Goal: Contribute content

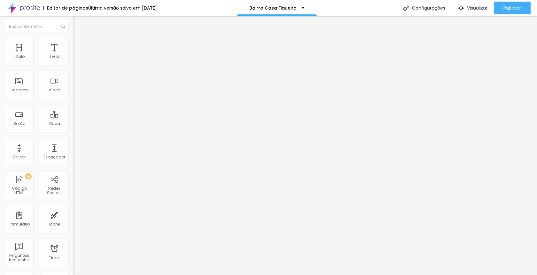
click at [74, 176] on div "Editar Texto Estilo Avançado Tipografia Voltar ao padrão Sombra DESATIVADO Volt…" at bounding box center [111, 145] width 74 height 259
click at [74, 60] on input "[URL][DOMAIN_NAME]" at bounding box center [112, 57] width 77 height 6
paste input "zWsV1Y6Altw"
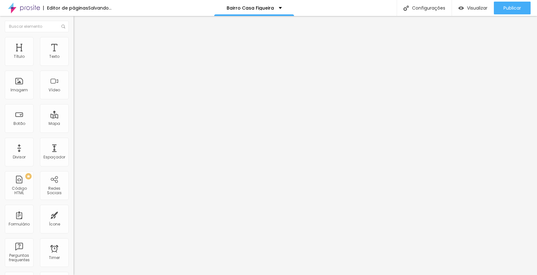
type input "[URL][DOMAIN_NAME]"
click at [74, 60] on input "[URL][DOMAIN_NAME]" at bounding box center [112, 57] width 77 height 6
paste input "QOozcJhUeXA"
type input "[URL][DOMAIN_NAME]"
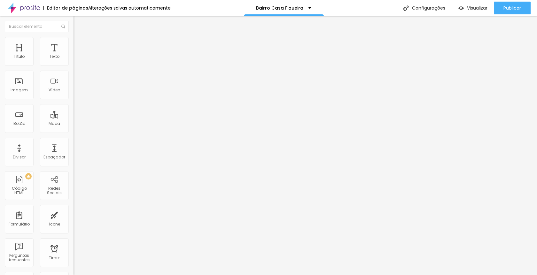
scroll to position [0, 0]
click at [74, 85] on span "Trocar imagem" at bounding box center [91, 82] width 35 height 5
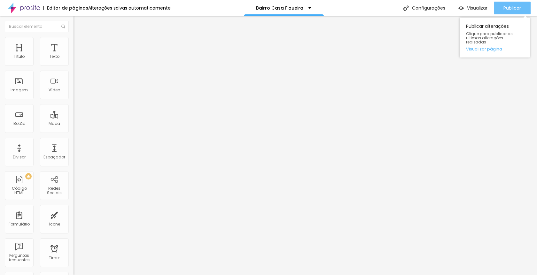
click at [509, 9] on span "Publicar" at bounding box center [513, 7] width 18 height 5
click at [517, 8] on span "Publicar" at bounding box center [513, 7] width 18 height 5
